Goal: Transaction & Acquisition: Book appointment/travel/reservation

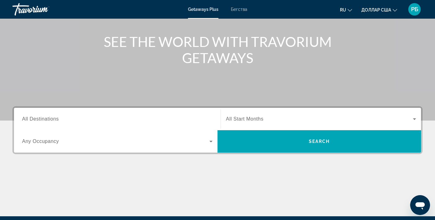
scroll to position [62, 0]
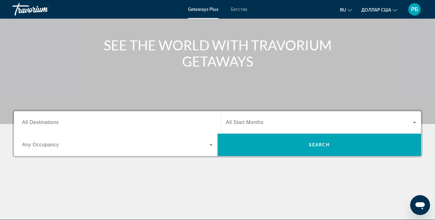
click at [208, 145] on icon "Виджет поиска" at bounding box center [210, 144] width 7 height 7
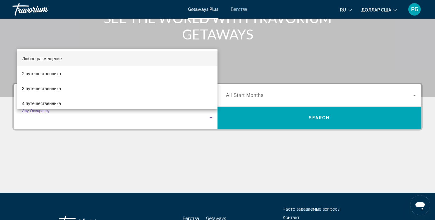
scroll to position [90, 0]
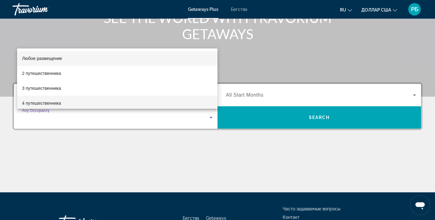
click at [184, 102] on mat-option "4 путешественника" at bounding box center [117, 103] width 200 height 15
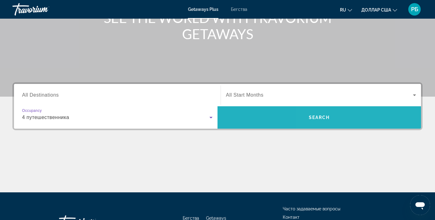
click at [352, 119] on span "Поиск" at bounding box center [318, 117] width 203 height 15
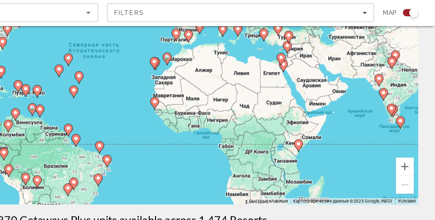
scroll to position [68, 0]
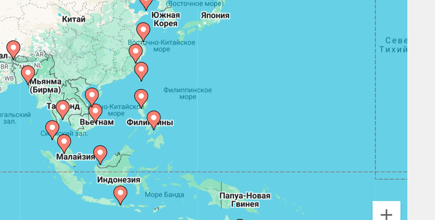
click at [282, 109] on div "Чтобы активировать перетаскивание с помощью клавиатуры, нажмите Alt + Ввод. Пос…" at bounding box center [217, 87] width 410 height 186
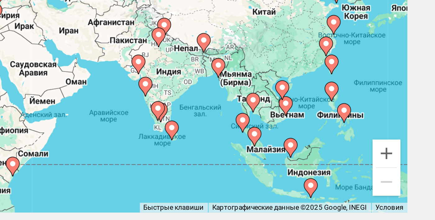
scroll to position [66, 0]
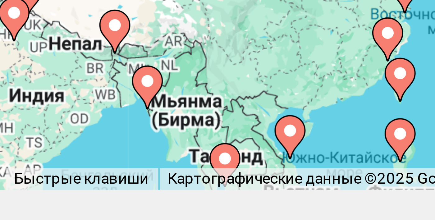
click at [382, 173] on div "Чтобы активировать перетаскивание с помощью клавиатуры, нажмите Alt + Ввод. Пос…" at bounding box center [217, 89] width 410 height 186
type input "**********"
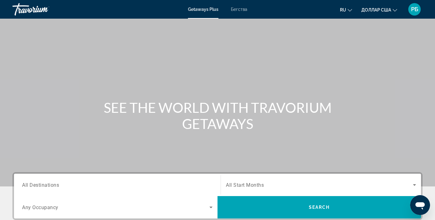
click at [310, 182] on span "Search widget" at bounding box center [319, 184] width 187 height 7
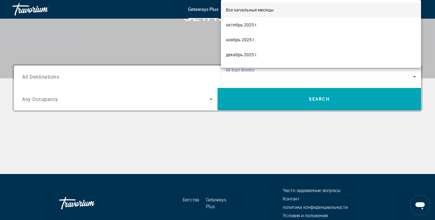
scroll to position [108, 0]
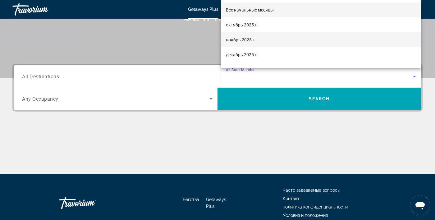
click at [267, 47] on mat-option "ноябрь 2025 г." at bounding box center [321, 39] width 200 height 15
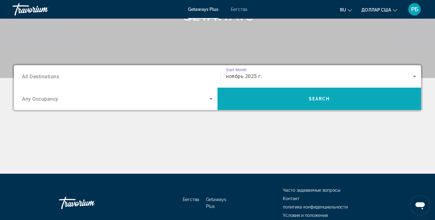
click at [333, 97] on span "Search" at bounding box center [318, 98] width 203 height 15
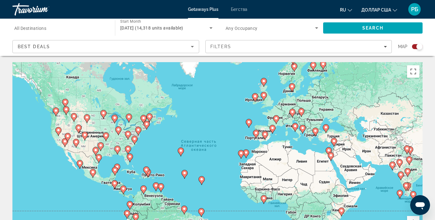
click at [188, 50] on div "Best Deals" at bounding box center [104, 46] width 173 height 7
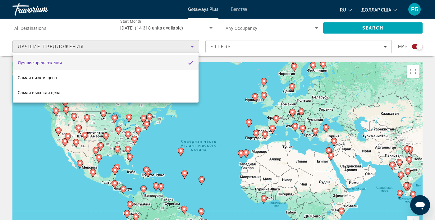
click at [192, 63] on mat-pseudo-checkbox "Сортировать по" at bounding box center [191, 63] width 6 height 6
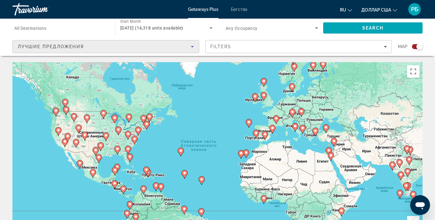
click at [240, 11] on font "Бегства" at bounding box center [239, 9] width 16 height 5
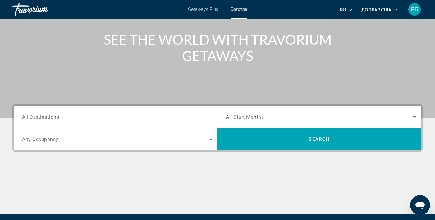
click at [180, 114] on input "Destination All Destinations" at bounding box center [117, 116] width 190 height 7
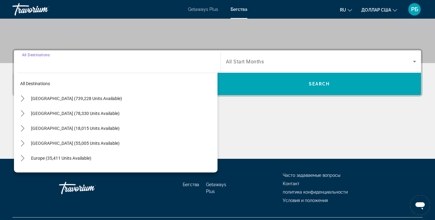
scroll to position [138, 0]
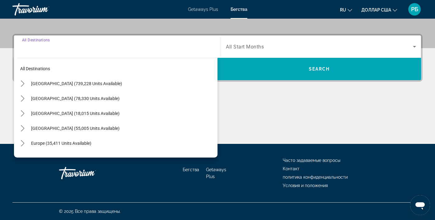
click at [106, 49] on input "Destination All Destinations" at bounding box center [117, 46] width 190 height 7
click at [101, 49] on input "Destination All Destinations" at bounding box center [117, 46] width 190 height 7
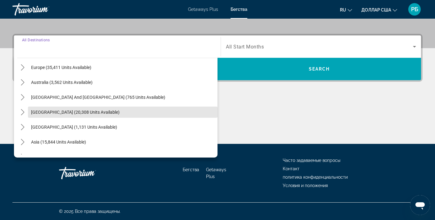
scroll to position [101, 0]
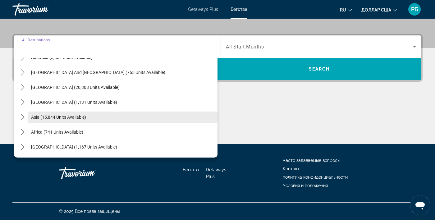
click at [81, 118] on span "Asia (15,844 units available)" at bounding box center [58, 117] width 55 height 5
type input "**********"
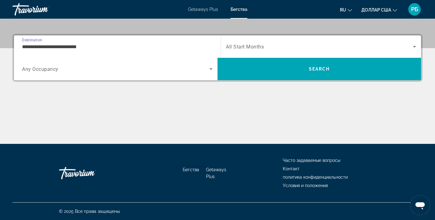
click at [167, 70] on span "Search widget" at bounding box center [115, 68] width 187 height 7
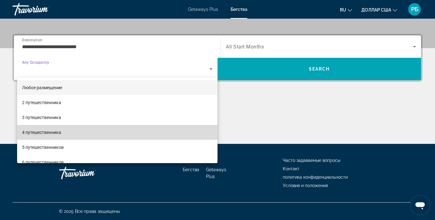
click at [143, 133] on mat-option "4 путешественника" at bounding box center [117, 132] width 200 height 15
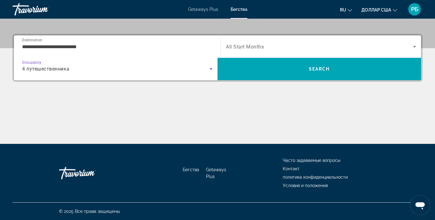
click at [315, 50] on span "Search widget" at bounding box center [319, 46] width 187 height 7
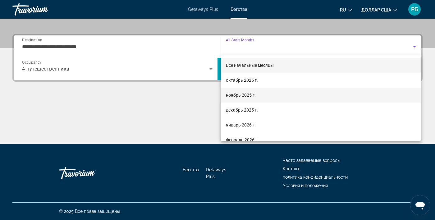
click at [280, 96] on mat-option "ноябрь 2025 г." at bounding box center [321, 95] width 200 height 15
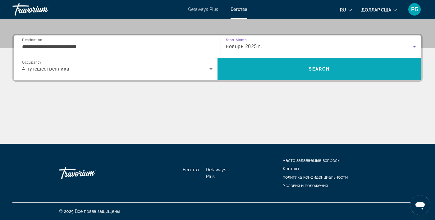
click at [333, 68] on span "Search" at bounding box center [318, 68] width 203 height 15
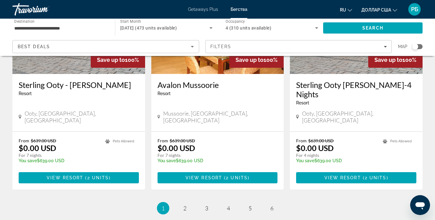
scroll to position [792, 0]
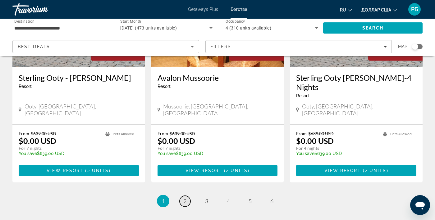
click at [187, 196] on link "page 2" at bounding box center [184, 201] width 11 height 11
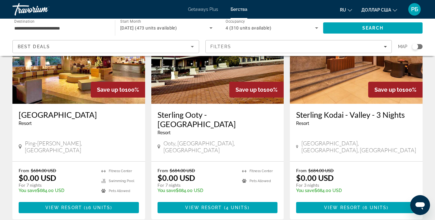
scroll to position [749, 0]
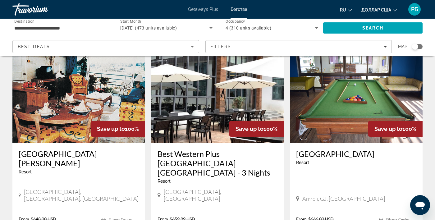
scroll to position [0, 0]
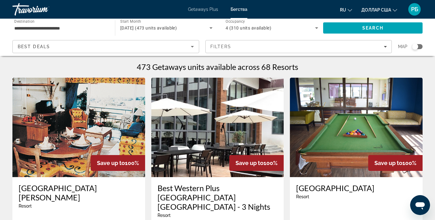
click at [192, 47] on icon "Sort by" at bounding box center [192, 47] width 3 height 2
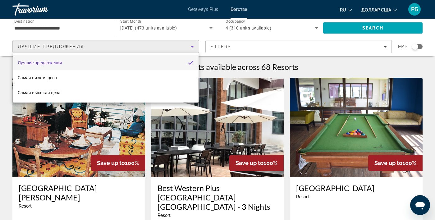
click at [268, 46] on div at bounding box center [217, 110] width 435 height 220
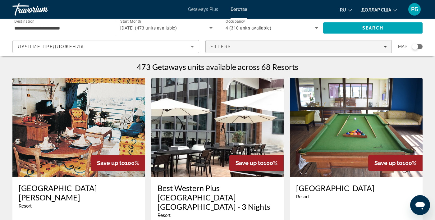
click at [327, 50] on span "Filters" at bounding box center [298, 46] width 186 height 15
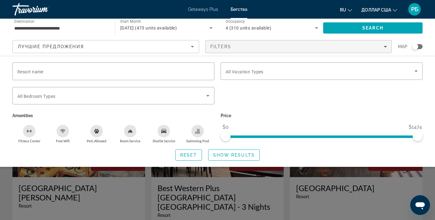
click at [323, 107] on div "Search widget" at bounding box center [321, 99] width 208 height 24
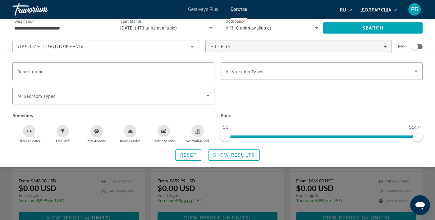
scroll to position [74, 0]
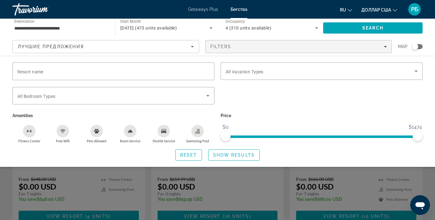
click at [281, 113] on p "Price" at bounding box center [321, 115] width 202 height 9
click at [357, 73] on span "Search widget" at bounding box center [319, 70] width 189 height 7
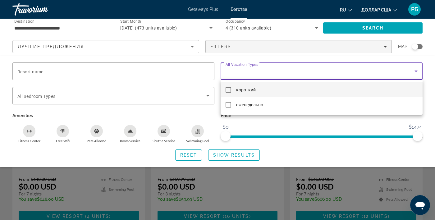
click at [355, 73] on div at bounding box center [217, 110] width 435 height 220
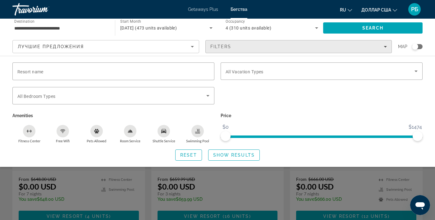
click at [374, 51] on span "Filters" at bounding box center [298, 46] width 186 height 15
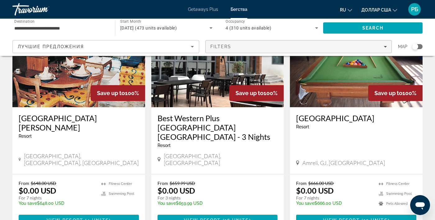
scroll to position [0, 0]
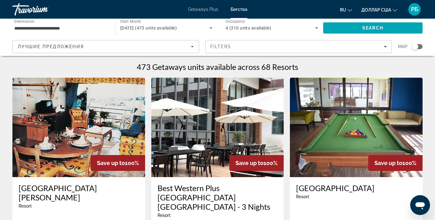
click at [105, 48] on div "Лучшие предложения" at bounding box center [104, 46] width 173 height 7
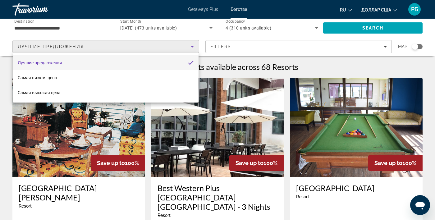
click at [131, 46] on div at bounding box center [217, 110] width 435 height 220
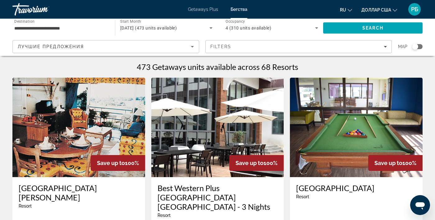
click at [208, 15] on div "Getaways Plus Бегства ru English Español Français Italiano Português русский до…" at bounding box center [217, 9] width 435 height 16
click at [206, 10] on font "Getaways Plus" at bounding box center [203, 9] width 30 height 5
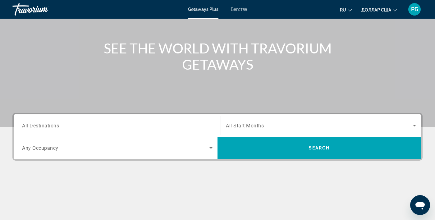
click at [189, 123] on input "Destination All Destinations" at bounding box center [117, 125] width 190 height 7
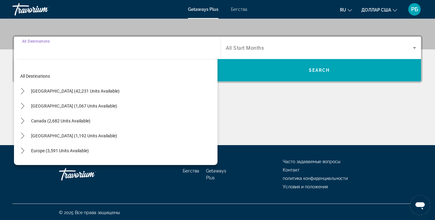
scroll to position [138, 0]
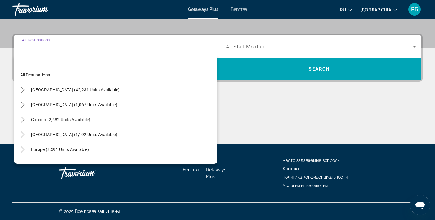
click at [87, 49] on input "Destination All Destinations" at bounding box center [117, 46] width 190 height 7
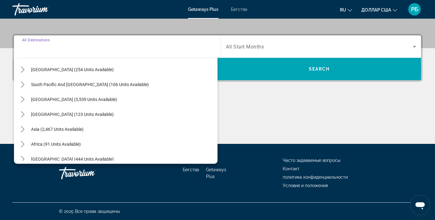
scroll to position [101, 0]
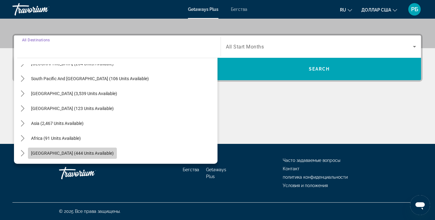
click at [82, 155] on span "[GEOGRAPHIC_DATA] (444 units available)" at bounding box center [72, 153] width 83 height 5
type input "**********"
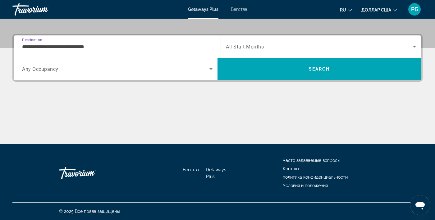
click at [202, 72] on span "Search widget" at bounding box center [115, 68] width 187 height 7
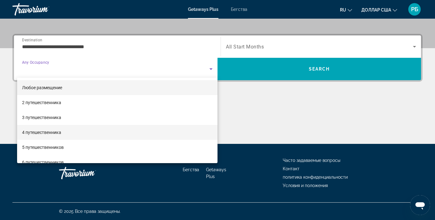
click at [165, 131] on mat-option "4 путешественника" at bounding box center [117, 132] width 200 height 15
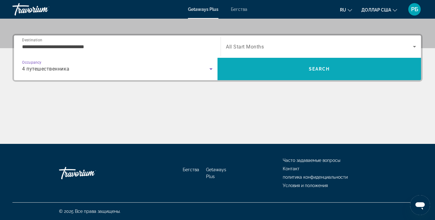
click at [336, 69] on span "Search" at bounding box center [318, 68] width 203 height 15
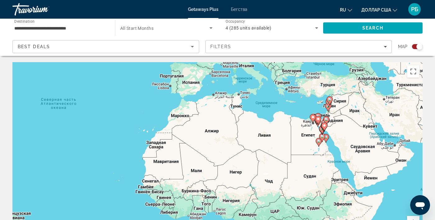
click at [121, 44] on div "Best Deals" at bounding box center [104, 46] width 173 height 7
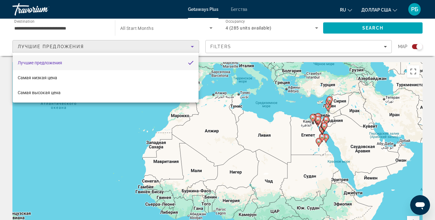
click at [88, 28] on div at bounding box center [217, 110] width 435 height 220
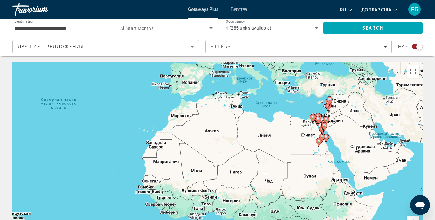
click at [86, 28] on input "**********" at bounding box center [60, 28] width 93 height 7
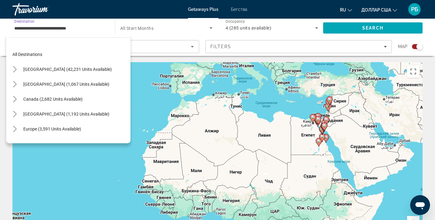
scroll to position [141, 0]
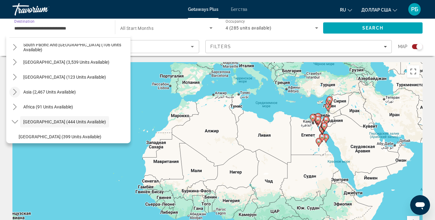
click at [15, 93] on icon "Toggle Asia (2,467 units available) submenu" at bounding box center [14, 92] width 3 height 6
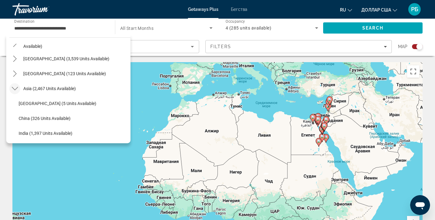
scroll to position [115, 0]
click at [16, 88] on icon "Toggle Asia (2,467 units available) submenu" at bounding box center [15, 89] width 6 height 6
click at [16, 118] on icon "Toggle Middle East (444 units available) submenu" at bounding box center [15, 118] width 6 height 6
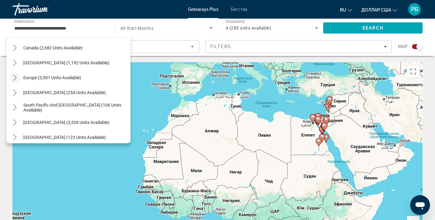
click at [16, 77] on icon "Toggle Europe (3,591 units available) submenu" at bounding box center [14, 77] width 3 height 6
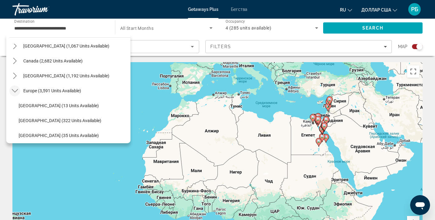
scroll to position [38, 0]
click at [14, 89] on icon "Toggle Europe (3,591 units available) submenu" at bounding box center [15, 91] width 6 height 6
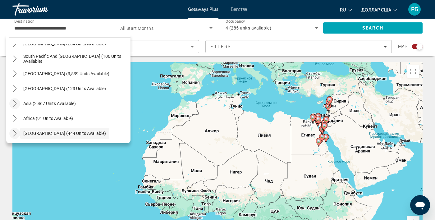
scroll to position [101, 0]
click at [16, 132] on icon "Toggle Middle East (444 units available) submenu" at bounding box center [14, 132] width 3 height 6
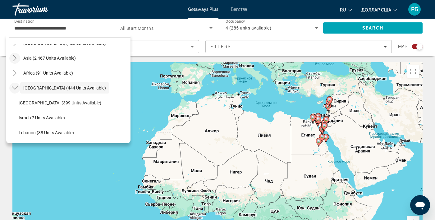
scroll to position [2, 0]
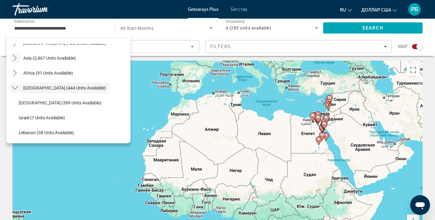
click at [14, 88] on icon "Toggle Middle East (444 units available) submenu" at bounding box center [15, 88] width 6 height 6
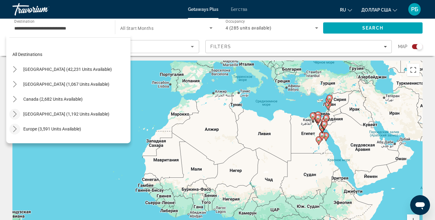
click at [16, 116] on icon "Toggle Caribbean & Atlantic Islands (1,192 units available) submenu" at bounding box center [15, 114] width 6 height 6
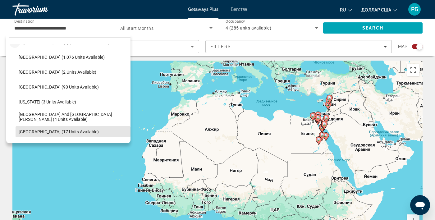
scroll to position [69, 0]
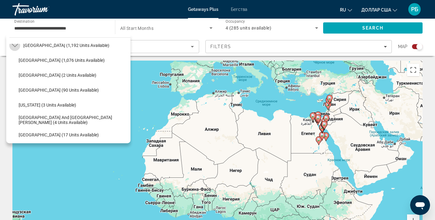
click at [13, 45] on icon "Toggle Caribbean & Atlantic Islands (1,192 units available) submenu" at bounding box center [14, 45] width 6 height 3
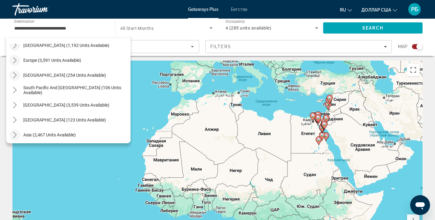
click at [16, 74] on icon "Toggle Australia (254 units available) submenu" at bounding box center [15, 75] width 6 height 6
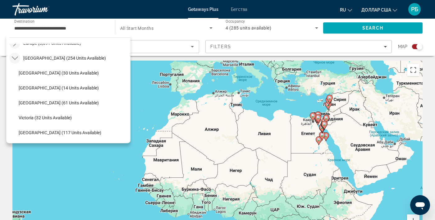
click at [18, 58] on mat-icon "Toggle Australia (254 units available) submenu" at bounding box center [14, 58] width 11 height 11
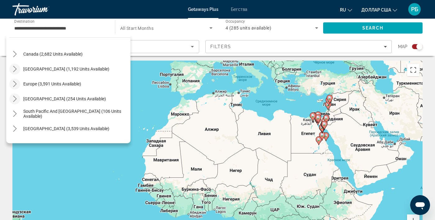
click at [18, 83] on mat-icon "Toggle Europe (3,591 units available) submenu" at bounding box center [14, 84] width 11 height 11
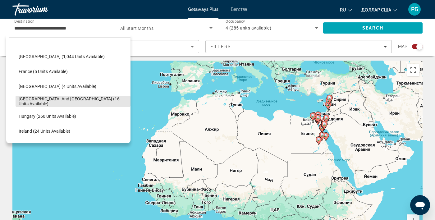
scroll to position [133, 0]
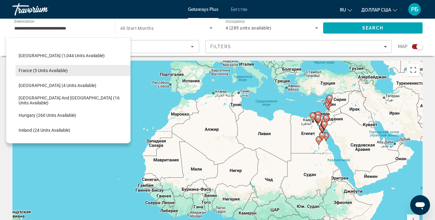
click at [51, 70] on span "France (5 units available)" at bounding box center [43, 70] width 49 height 5
type input "**********"
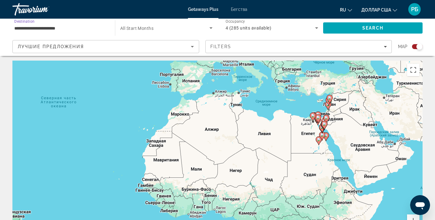
click at [187, 30] on span "Search widget" at bounding box center [164, 27] width 89 height 7
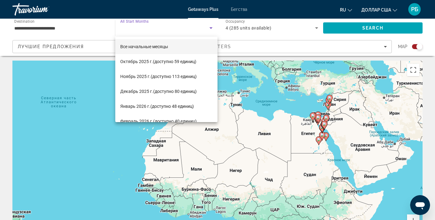
click at [191, 25] on div at bounding box center [217, 110] width 435 height 220
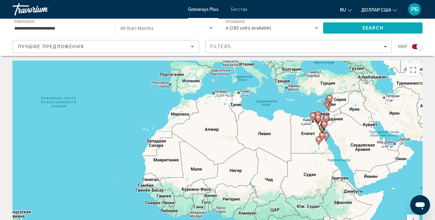
click at [373, 29] on span "Search" at bounding box center [372, 27] width 21 height 5
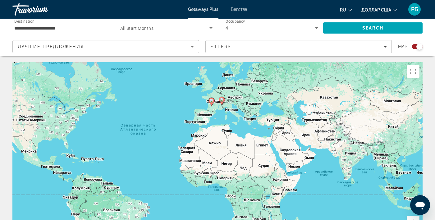
click at [212, 100] on div "Чтобы активировать перетаскивание с помощью клавиатуры, нажмите Alt + Ввод. Пос…" at bounding box center [217, 155] width 410 height 186
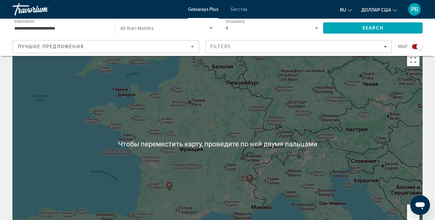
scroll to position [13, 0]
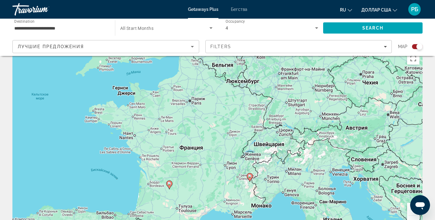
click at [169, 188] on div "Чтобы активировать перетаскивание с помощью клавиатуры, нажмите Alt + Ввод. Пос…" at bounding box center [217, 142] width 410 height 186
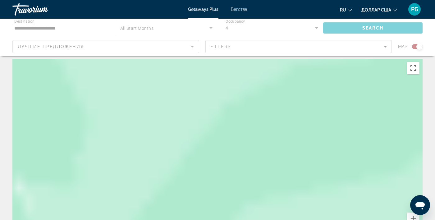
scroll to position [0, 0]
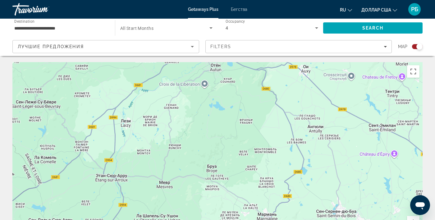
click at [257, 28] on div "4" at bounding box center [269, 27] width 89 height 7
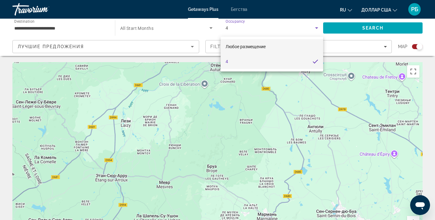
click at [284, 45] on mat-option "Любое размещение" at bounding box center [271, 46] width 102 height 15
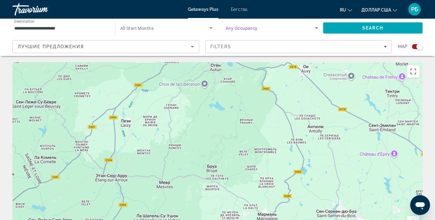
click at [243, 10] on font "Бегства" at bounding box center [239, 9] width 16 height 5
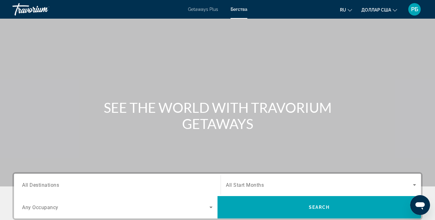
click at [195, 181] on input "Destination All Destinations" at bounding box center [117, 184] width 190 height 7
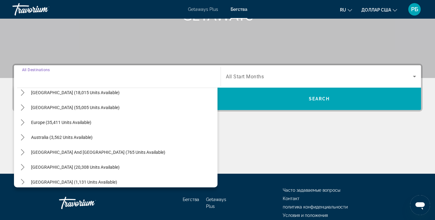
scroll to position [51, 0]
click at [23, 135] on icon "Toggle Australia (3,562 units available) submenu" at bounding box center [22, 136] width 3 height 6
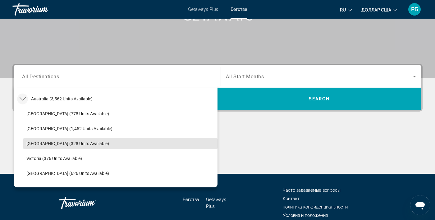
scroll to position [89, 0]
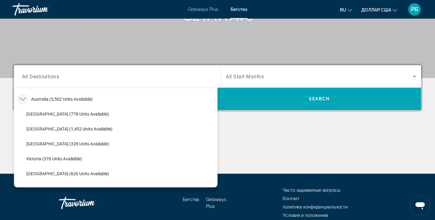
click at [21, 100] on icon "Toggle Australia (3,562 units available) submenu" at bounding box center [23, 99] width 6 height 6
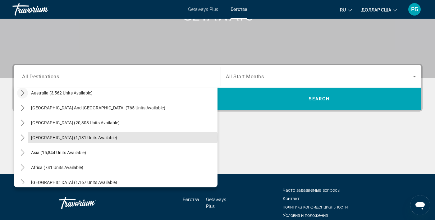
scroll to position [101, 0]
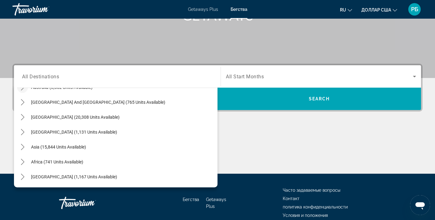
click at [240, 11] on font "Бегства" at bounding box center [238, 9] width 17 height 5
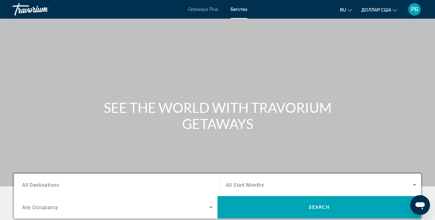
click at [201, 10] on font "Getaways Plus" at bounding box center [203, 9] width 30 height 5
click at [201, 185] on input "Destination All Destinations" at bounding box center [117, 184] width 190 height 7
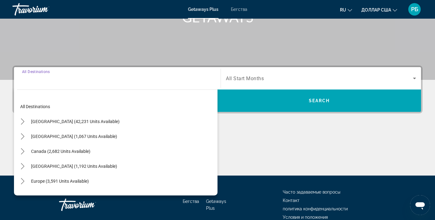
scroll to position [108, 0]
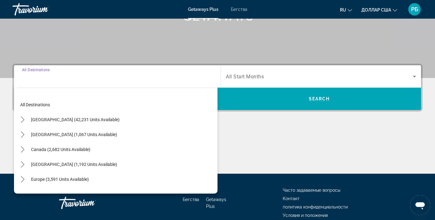
click at [244, 11] on font "Бегства" at bounding box center [239, 9] width 16 height 5
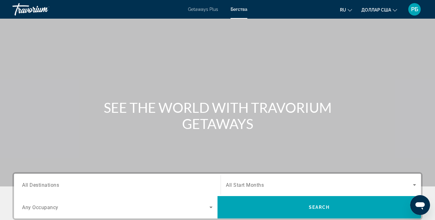
click at [120, 186] on input "Destination All Destinations" at bounding box center [117, 184] width 190 height 7
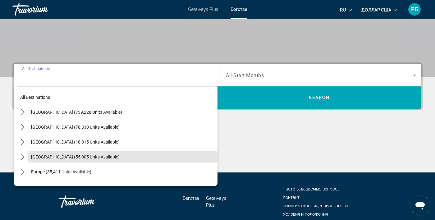
scroll to position [107, 0]
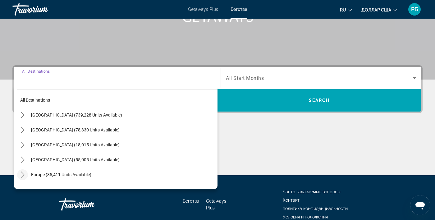
click at [21, 174] on icon "Toggle Europe (35,411 units available) submenu" at bounding box center [23, 174] width 6 height 6
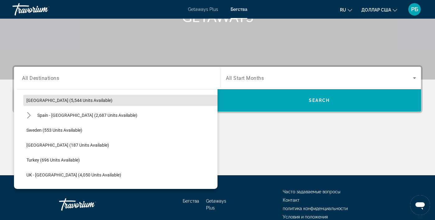
scroll to position [327, 0]
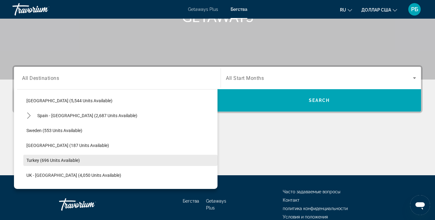
click at [74, 159] on span "Turkey (696 units available)" at bounding box center [52, 160] width 53 height 5
type input "**********"
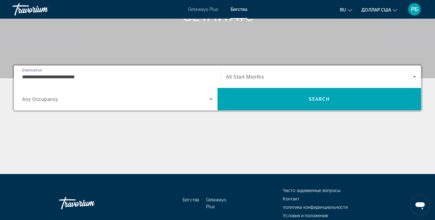
scroll to position [108, 0]
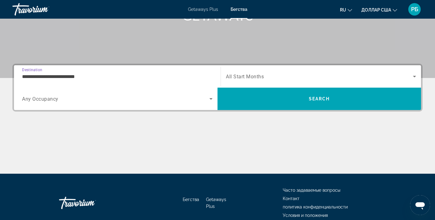
click at [201, 101] on span "Search widget" at bounding box center [115, 98] width 187 height 7
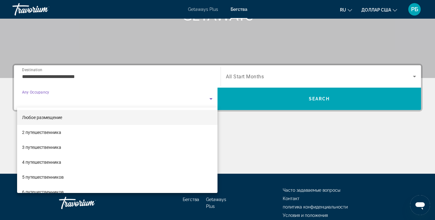
click at [203, 100] on div at bounding box center [217, 110] width 435 height 220
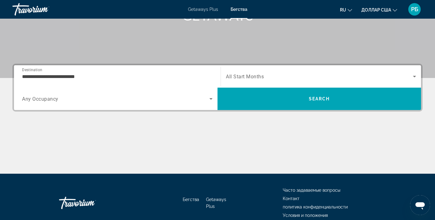
click at [273, 77] on span "Search widget" at bounding box center [319, 76] width 187 height 7
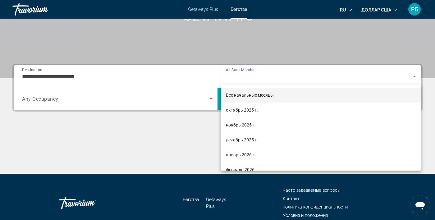
click at [279, 76] on div at bounding box center [217, 110] width 435 height 220
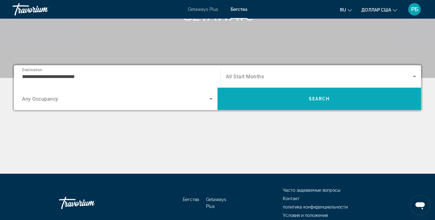
click at [320, 102] on span "Search" at bounding box center [318, 98] width 203 height 15
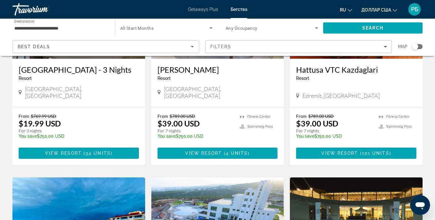
scroll to position [119, 0]
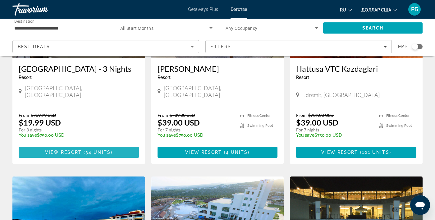
click at [104, 150] on span "34 units" at bounding box center [97, 152] width 25 height 5
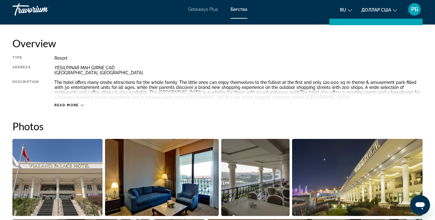
scroll to position [308, 0]
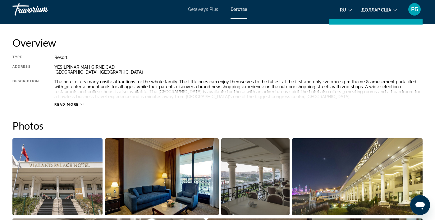
click at [79, 106] on div "Read more" at bounding box center [68, 104] width 29 height 4
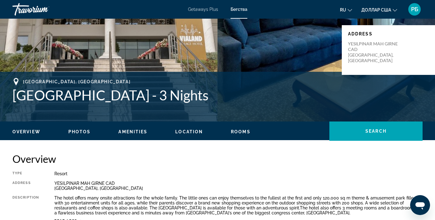
scroll to position [192, 0]
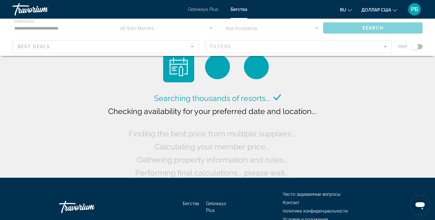
click at [87, 30] on div "Основное содержание" at bounding box center [217, 37] width 435 height 37
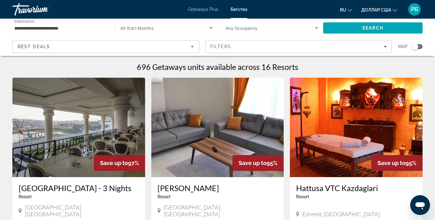
click at [205, 25] on span "Search widget" at bounding box center [164, 27] width 89 height 7
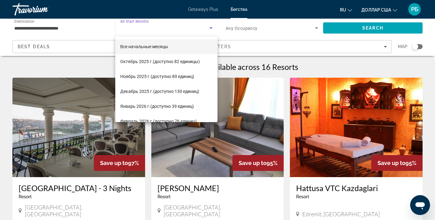
click at [206, 28] on div at bounding box center [217, 110] width 435 height 220
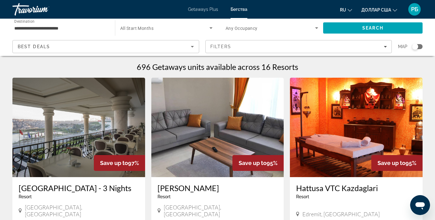
click at [67, 27] on input "**********" at bounding box center [60, 28] width 93 height 7
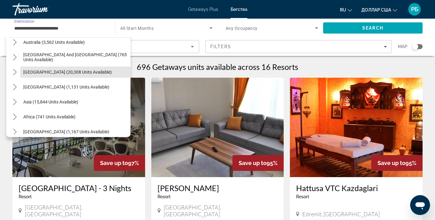
scroll to position [456, 0]
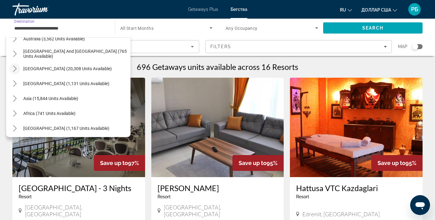
click at [14, 68] on icon "Toggle South America (20,308 units available) submenu" at bounding box center [15, 68] width 6 height 6
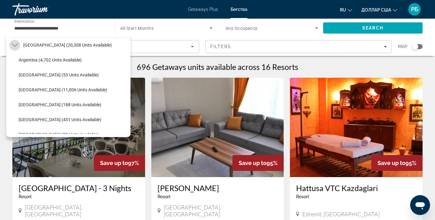
click at [16, 46] on icon "Toggle South America (20,308 units available) submenu" at bounding box center [15, 45] width 6 height 6
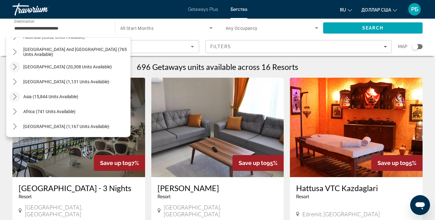
click at [16, 97] on icon "Toggle Asia (15,844 units available) submenu" at bounding box center [14, 96] width 3 height 6
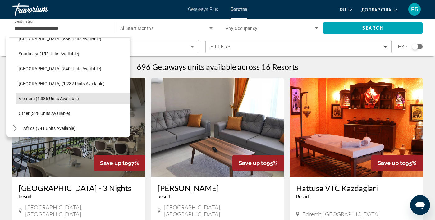
scroll to position [682, 0]
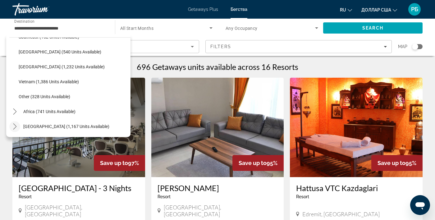
click at [19, 127] on mat-icon "Toggle Middle East (1,167 units available) submenu" at bounding box center [14, 126] width 11 height 11
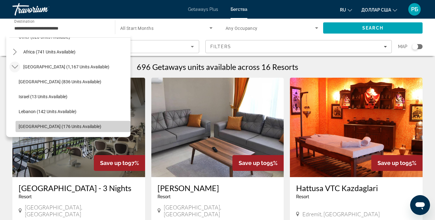
click at [66, 124] on span "[GEOGRAPHIC_DATA] (176 units available)" at bounding box center [60, 126] width 83 height 5
type input "**********"
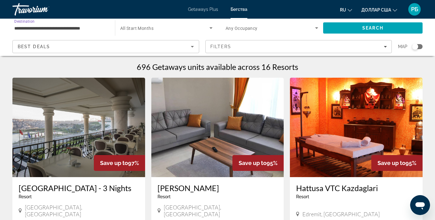
click at [270, 30] on span "Search widget" at bounding box center [269, 27] width 89 height 7
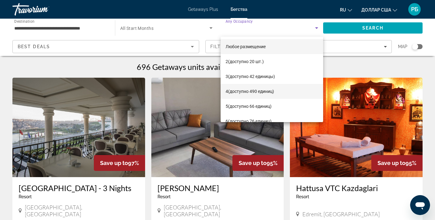
click at [274, 89] on font "(доступно 490 единиц)" at bounding box center [251, 91] width 46 height 5
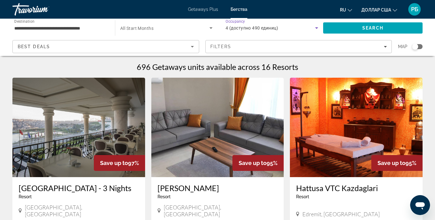
click at [187, 26] on span "Search widget" at bounding box center [164, 27] width 89 height 7
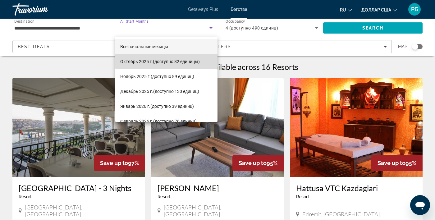
click at [197, 60] on font "(доступно 82 единицы)" at bounding box center [176, 61] width 47 height 5
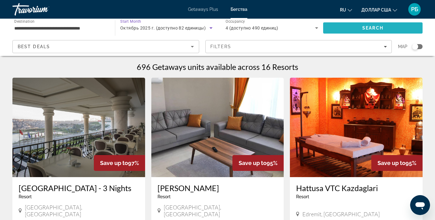
click at [379, 27] on span "Search" at bounding box center [372, 27] width 21 height 5
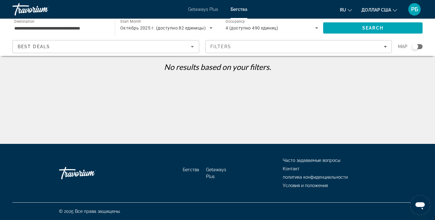
click at [204, 25] on span "Октябрь 2025 г. (доступно 82 единицы)" at bounding box center [162, 27] width 85 height 5
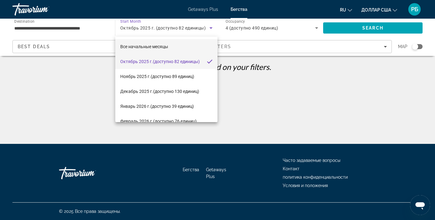
click at [200, 46] on mat-option "Все начальные месяцы" at bounding box center [166, 46] width 102 height 15
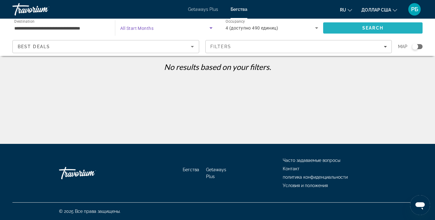
click at [379, 26] on span "Search" at bounding box center [372, 27] width 21 height 5
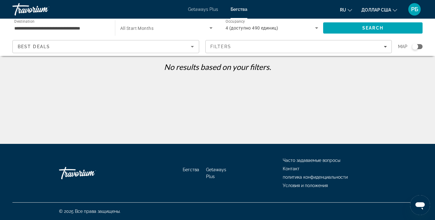
click at [278, 28] on span "4 (доступно 490 единиц)" at bounding box center [251, 27] width 52 height 5
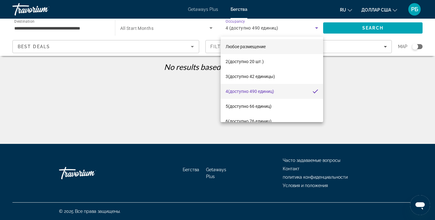
click at [287, 48] on mat-option "Любое размещение" at bounding box center [271, 46] width 102 height 15
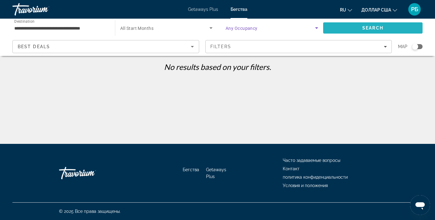
click at [382, 30] on span "Search" at bounding box center [372, 27] width 99 height 15
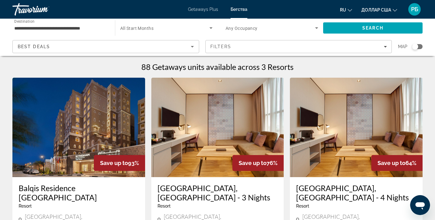
click at [201, 28] on span "Search widget" at bounding box center [164, 27] width 89 height 7
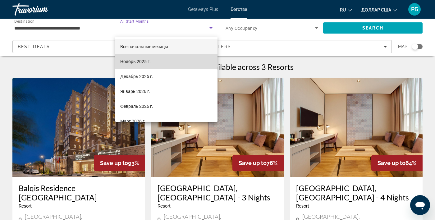
click at [189, 60] on mat-option "Ноябрь 2025 г." at bounding box center [166, 61] width 102 height 15
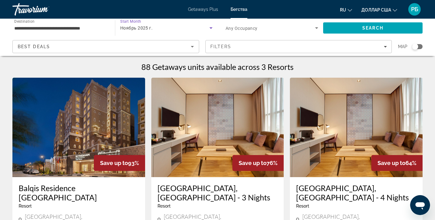
click at [189, 26] on div "Ноябрь 2025 г." at bounding box center [164, 27] width 89 height 7
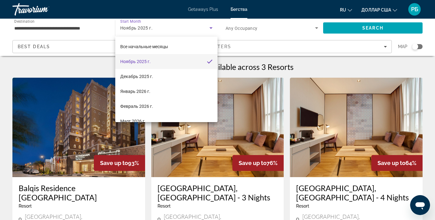
click at [365, 28] on div at bounding box center [217, 110] width 435 height 220
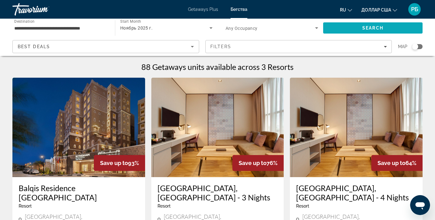
click at [374, 28] on span "Search" at bounding box center [372, 27] width 21 height 5
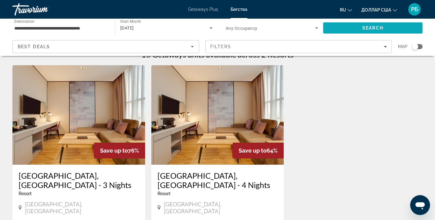
scroll to position [11, 0]
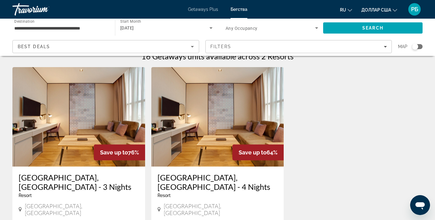
click at [199, 26] on div "[DATE]" at bounding box center [164, 27] width 89 height 7
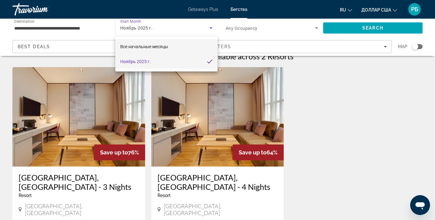
click at [183, 47] on mat-option "Все начальные месяцы" at bounding box center [166, 46] width 102 height 15
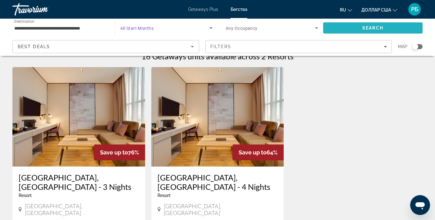
click at [371, 29] on span "Search" at bounding box center [372, 27] width 21 height 5
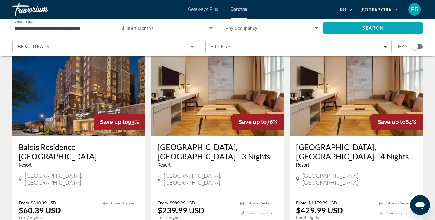
scroll to position [41, 0]
click at [101, 91] on img "Основное содержание" at bounding box center [78, 86] width 133 height 99
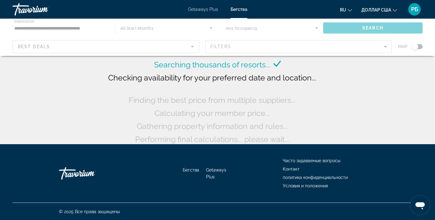
scroll to position [34, 0]
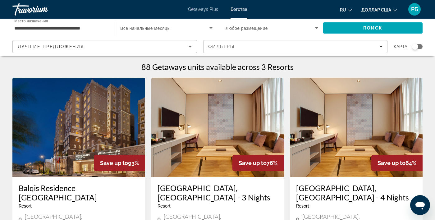
click at [183, 27] on span "Виджет поиска" at bounding box center [164, 27] width 89 height 7
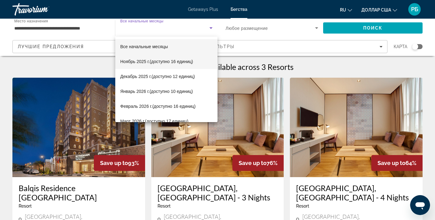
click at [174, 63] on font "(доступно 16 единиц)" at bounding box center [171, 61] width 43 height 5
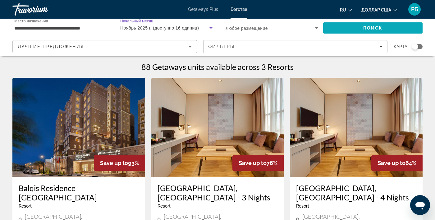
click at [349, 26] on span "Поиск" at bounding box center [372, 27] width 99 height 15
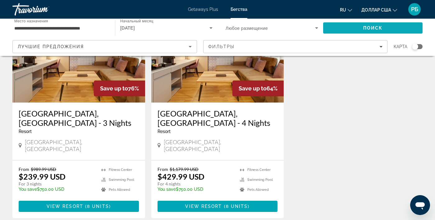
scroll to position [75, 0]
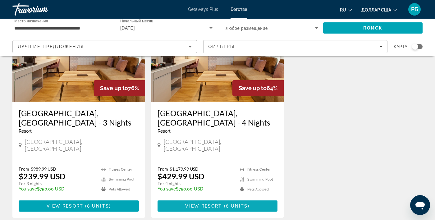
click at [196, 203] on span "View Resort" at bounding box center [203, 205] width 37 height 5
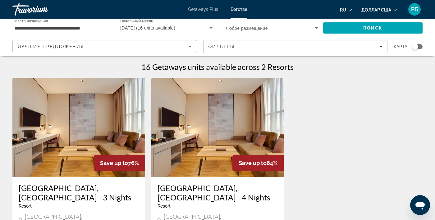
click at [37, 31] on input "**********" at bounding box center [60, 28] width 93 height 7
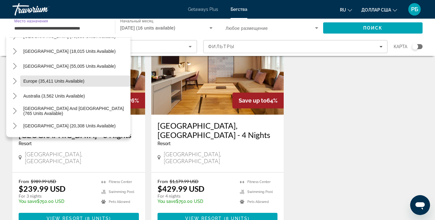
scroll to position [43, 0]
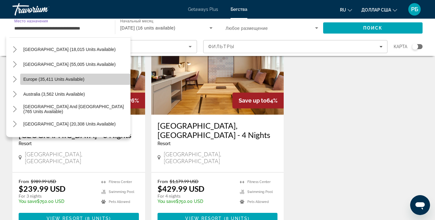
click at [76, 83] on span "Select destination: Europe (35,411 units available)" at bounding box center [75, 79] width 110 height 15
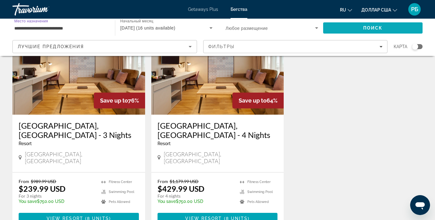
click at [381, 27] on font "Поиск" at bounding box center [373, 27] width 20 height 5
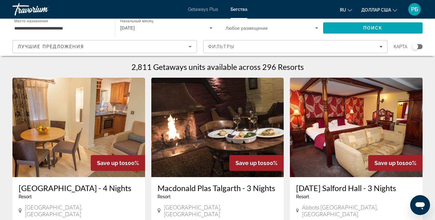
click at [211, 28] on icon "Виджет поиска" at bounding box center [210, 28] width 3 height 2
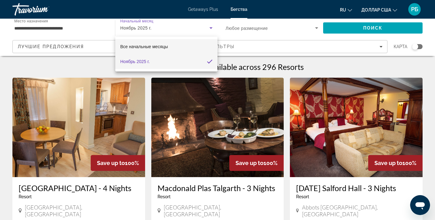
click at [179, 47] on mat-option "Все начальные месяцы" at bounding box center [166, 46] width 102 height 15
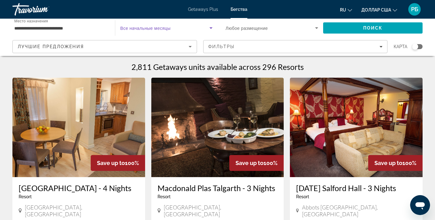
click at [86, 27] on input "**********" at bounding box center [60, 28] width 93 height 7
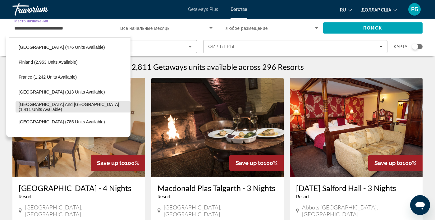
scroll to position [151, 0]
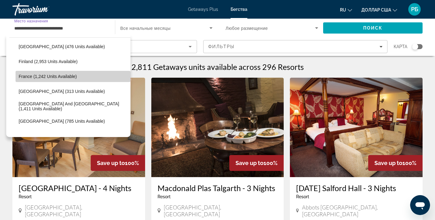
click at [71, 77] on span "France (1,242 units available)" at bounding box center [48, 76] width 58 height 5
type input "**********"
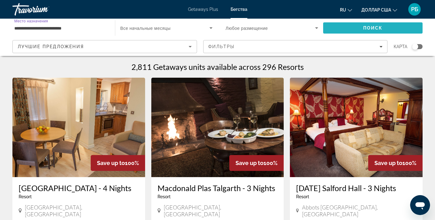
click at [371, 28] on font "Поиск" at bounding box center [373, 27] width 20 height 5
